Goal: Check status: Check status

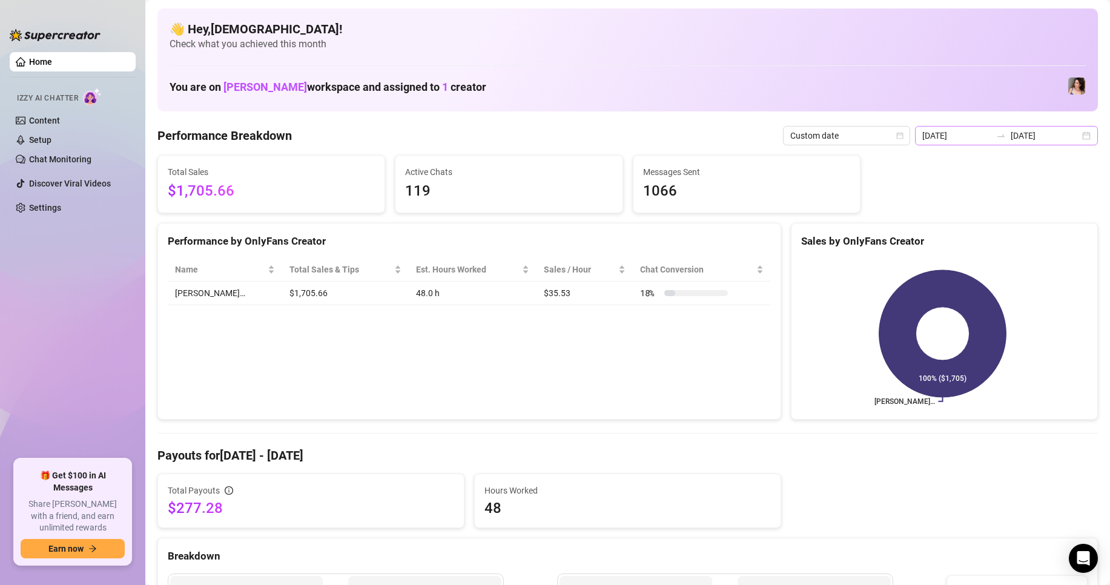
click at [1074, 134] on div "[DATE] [DATE]" at bounding box center [1006, 135] width 183 height 19
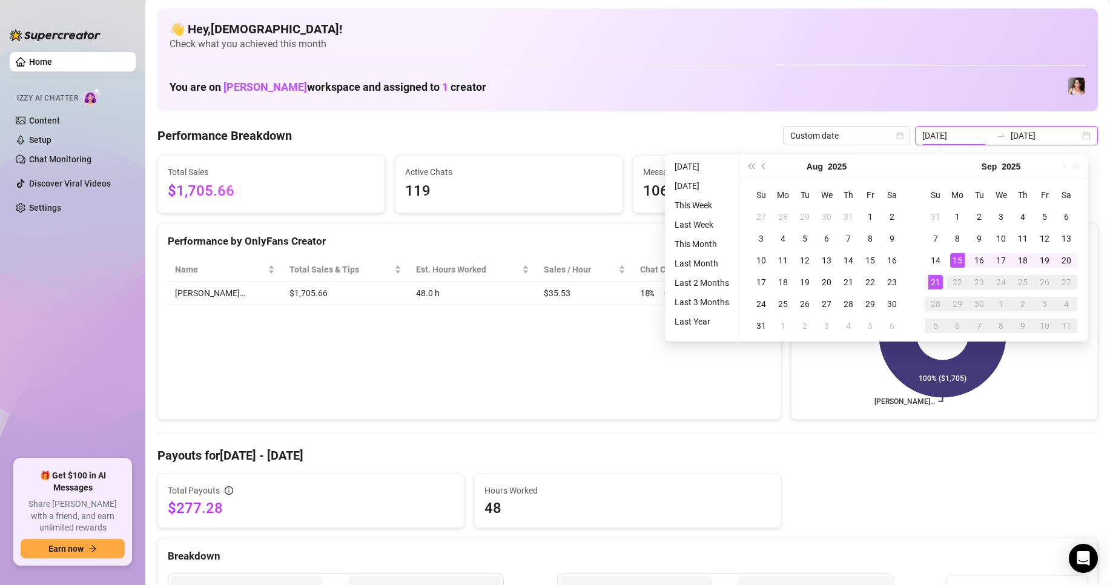
type input "[DATE]"
click at [959, 259] on div "15" at bounding box center [957, 260] width 15 height 15
type input "[DATE]"
click at [930, 282] on div "21" at bounding box center [935, 282] width 15 height 15
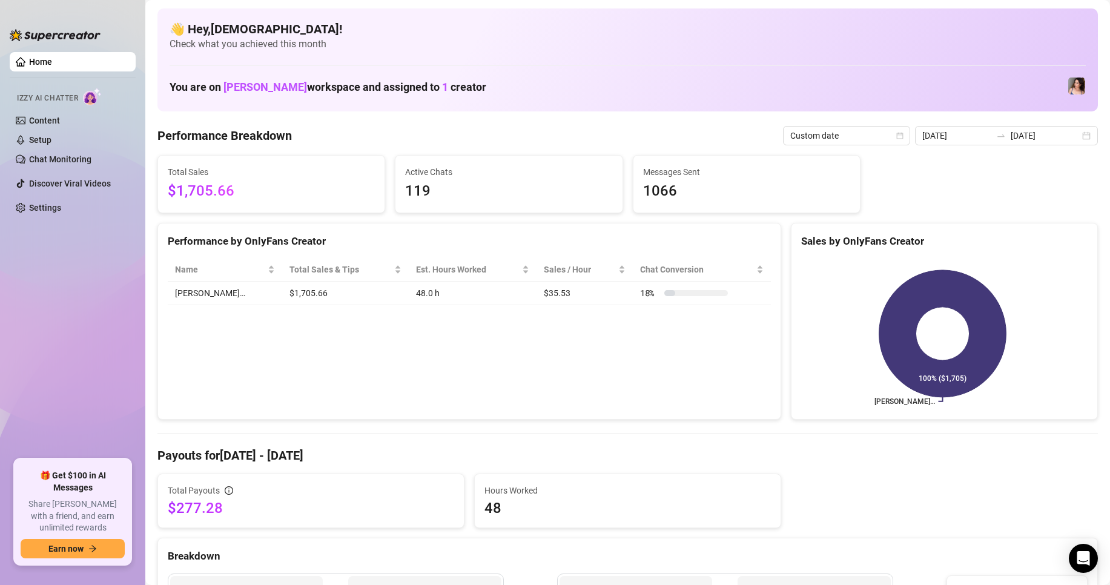
scroll to position [182, 0]
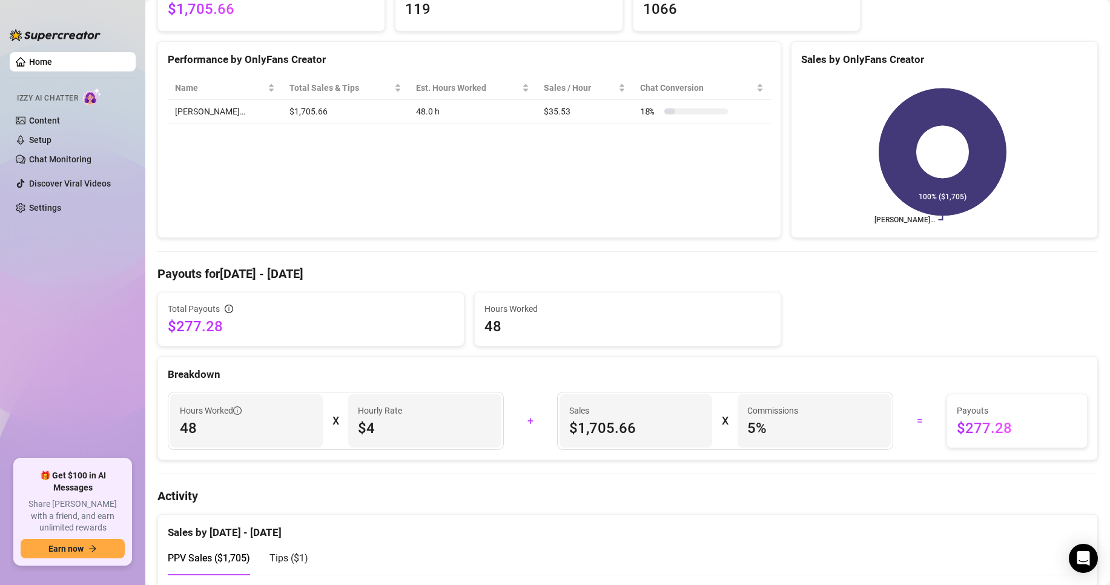
click at [908, 266] on h4 "Payouts for [DATE] - [DATE]" at bounding box center [627, 273] width 941 height 17
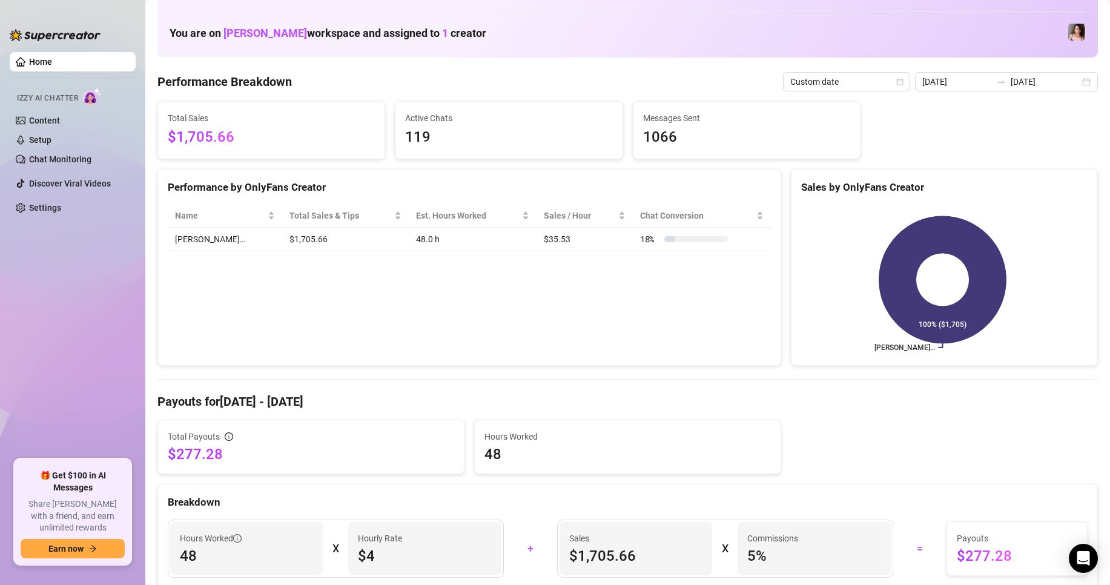
scroll to position [0, 0]
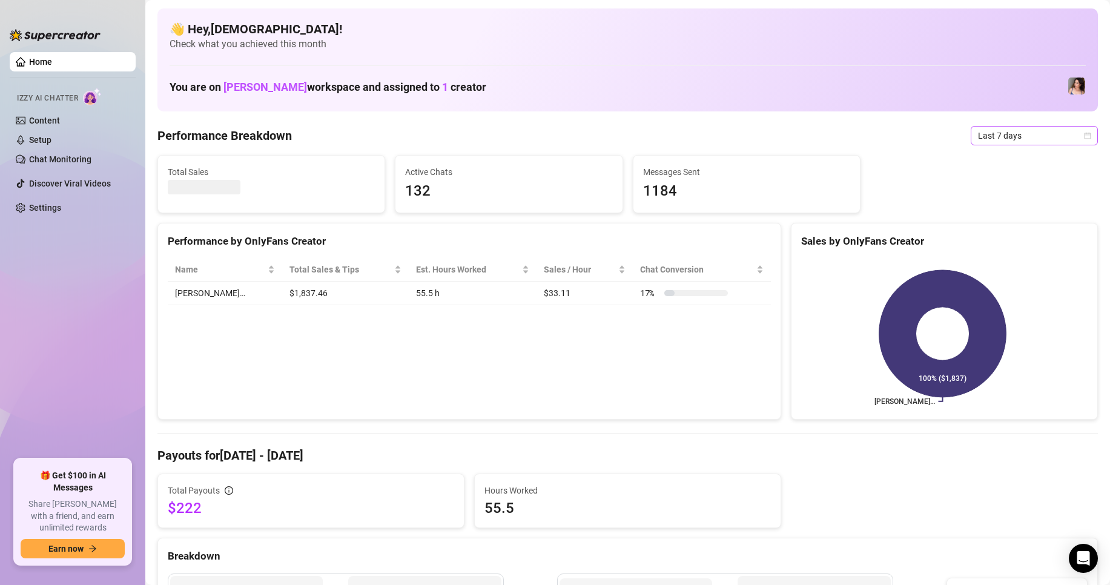
click at [1084, 134] on div "Last 7 days" at bounding box center [1034, 135] width 127 height 19
click at [991, 233] on div "Custom date" at bounding box center [1024, 237] width 108 height 13
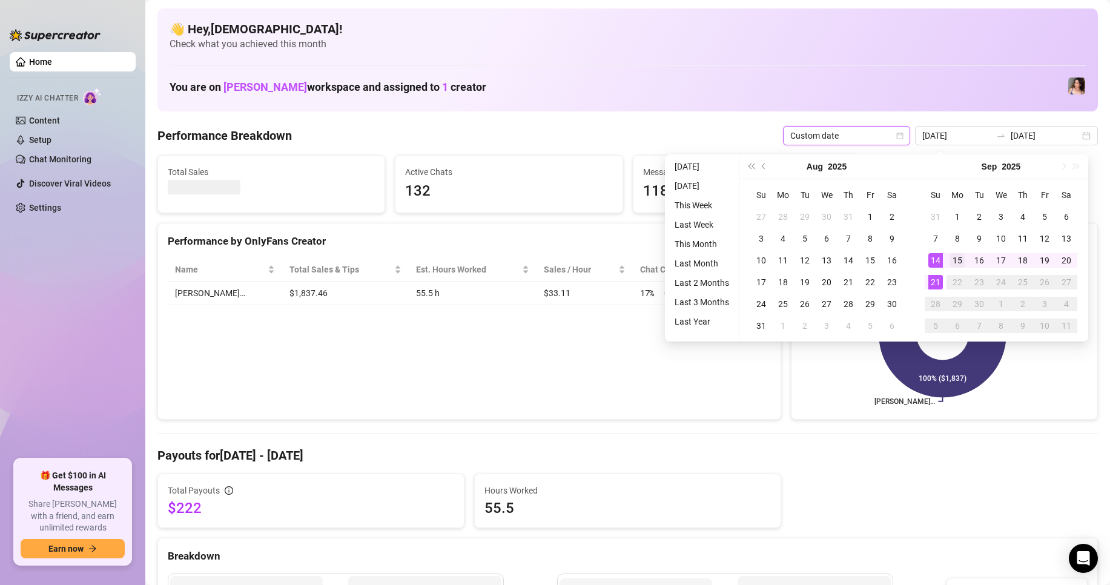
type input "[DATE]"
click at [954, 264] on div "15" at bounding box center [957, 260] width 15 height 15
click at [930, 289] on div "21" at bounding box center [935, 282] width 15 height 15
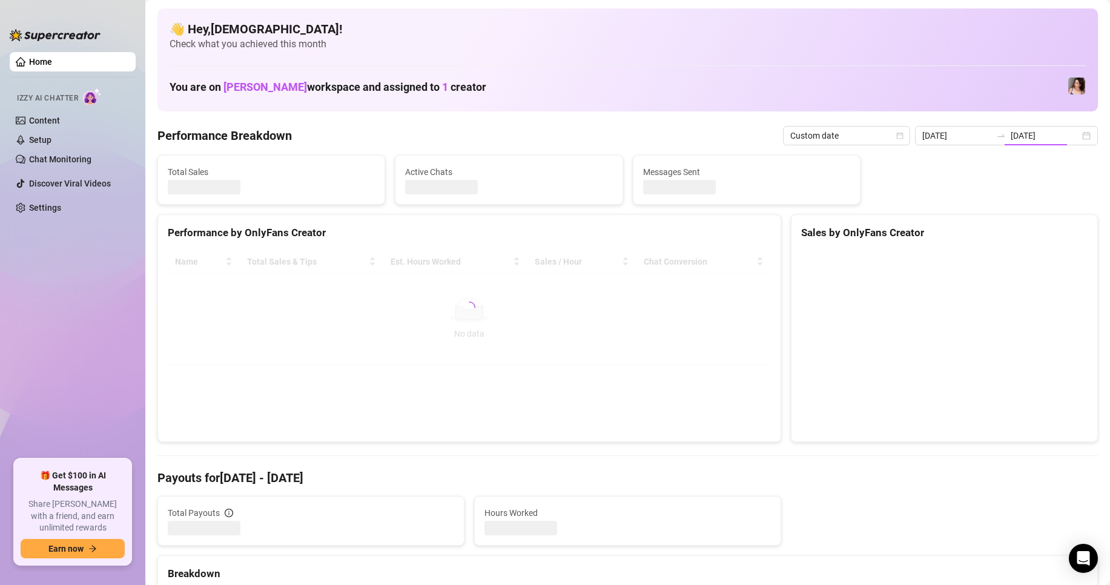
type input "[DATE]"
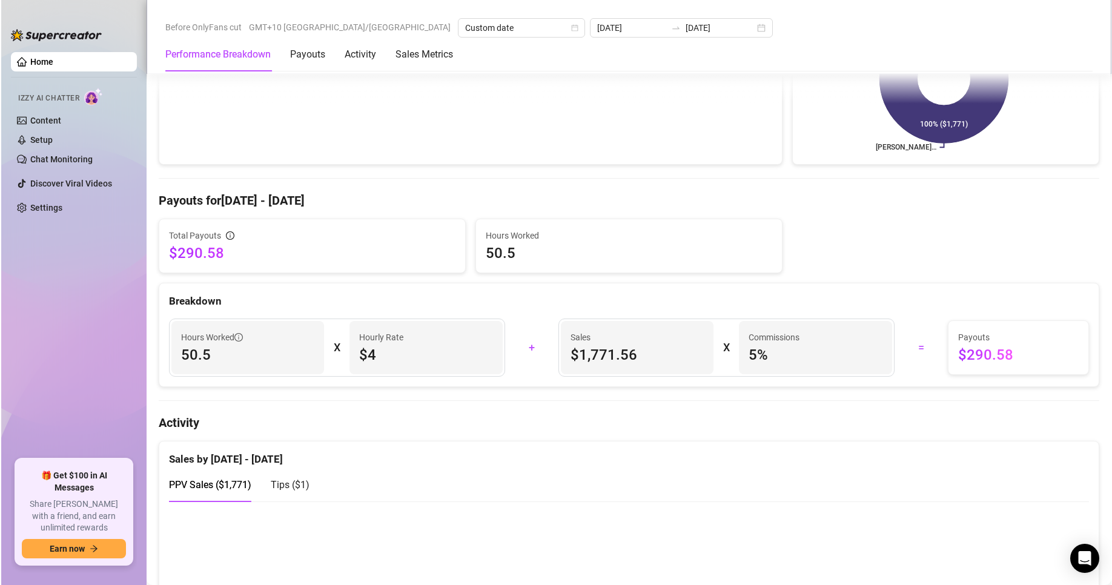
scroll to position [303, 0]
